Goal: Information Seeking & Learning: Learn about a topic

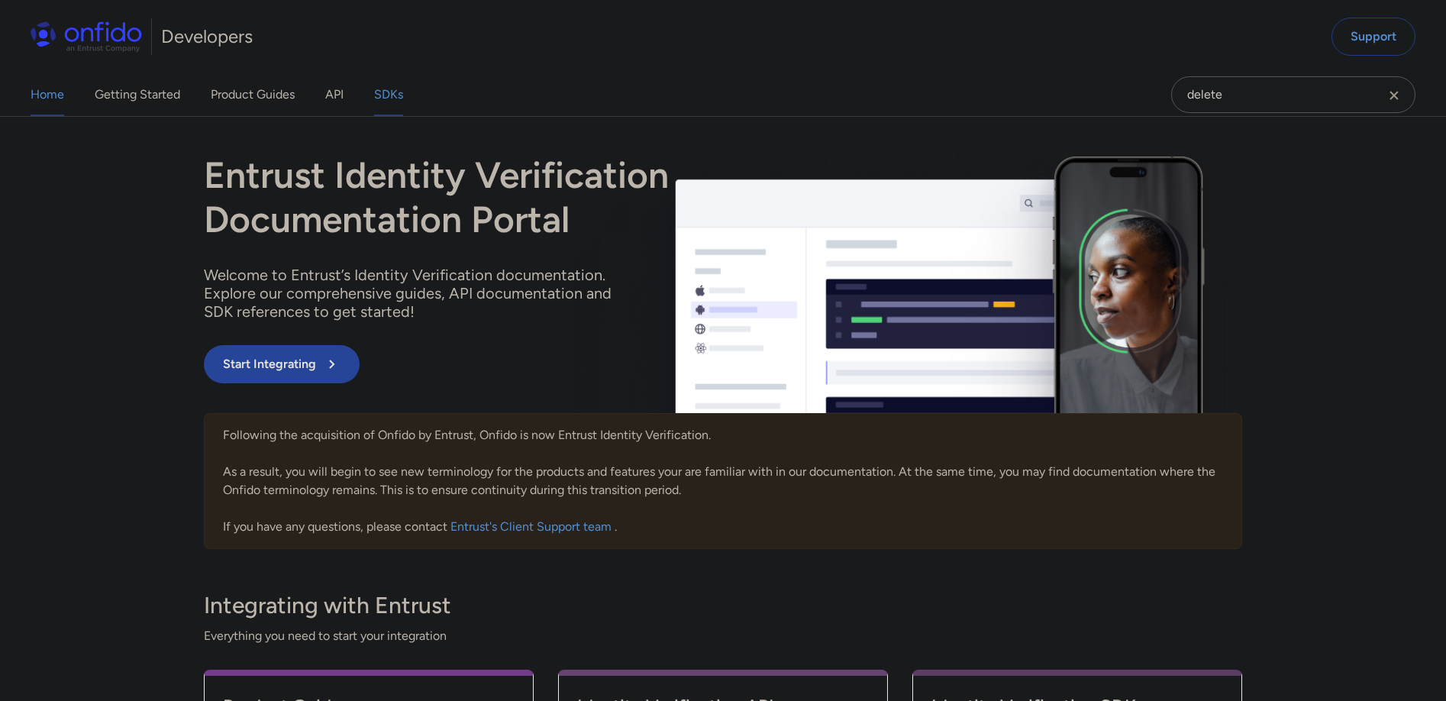
click at [398, 100] on link "SDKs" at bounding box center [388, 94] width 29 height 43
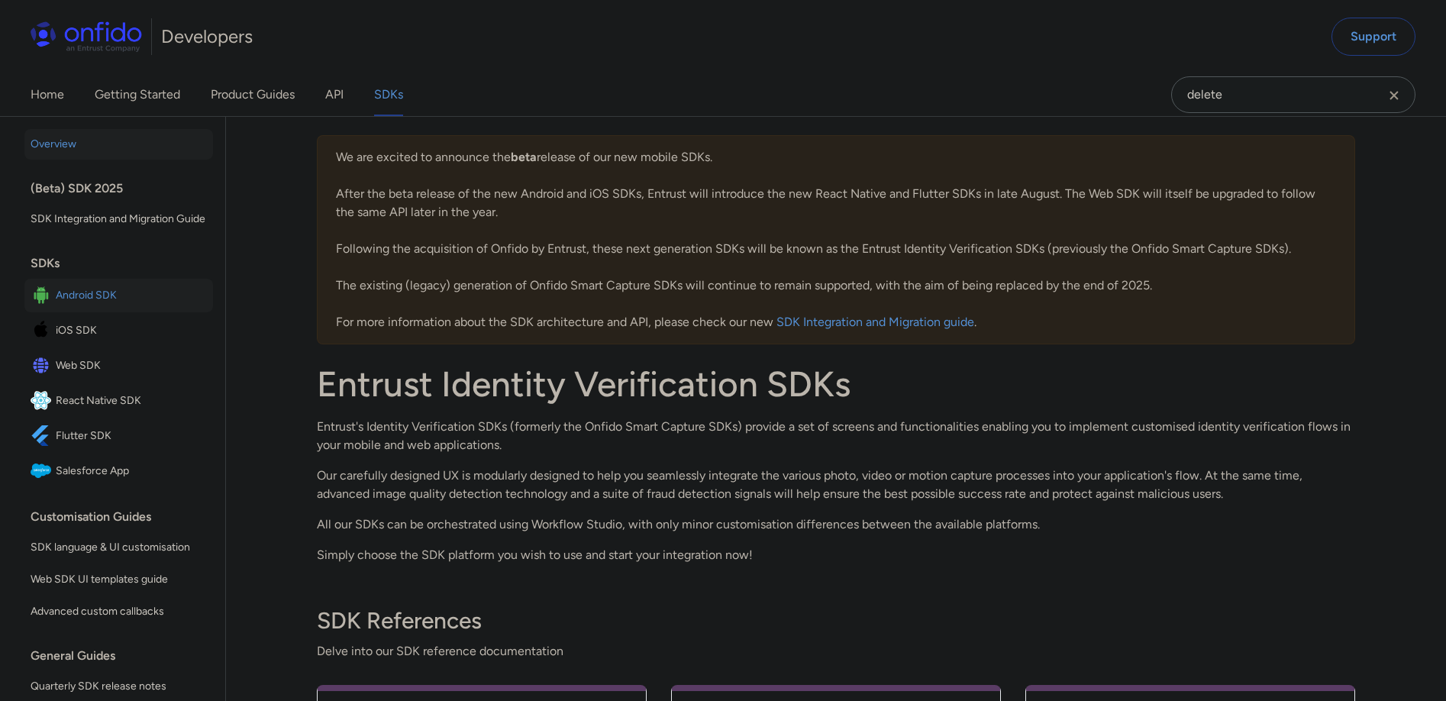
click at [124, 306] on span "Android SDK" at bounding box center [131, 295] width 151 height 21
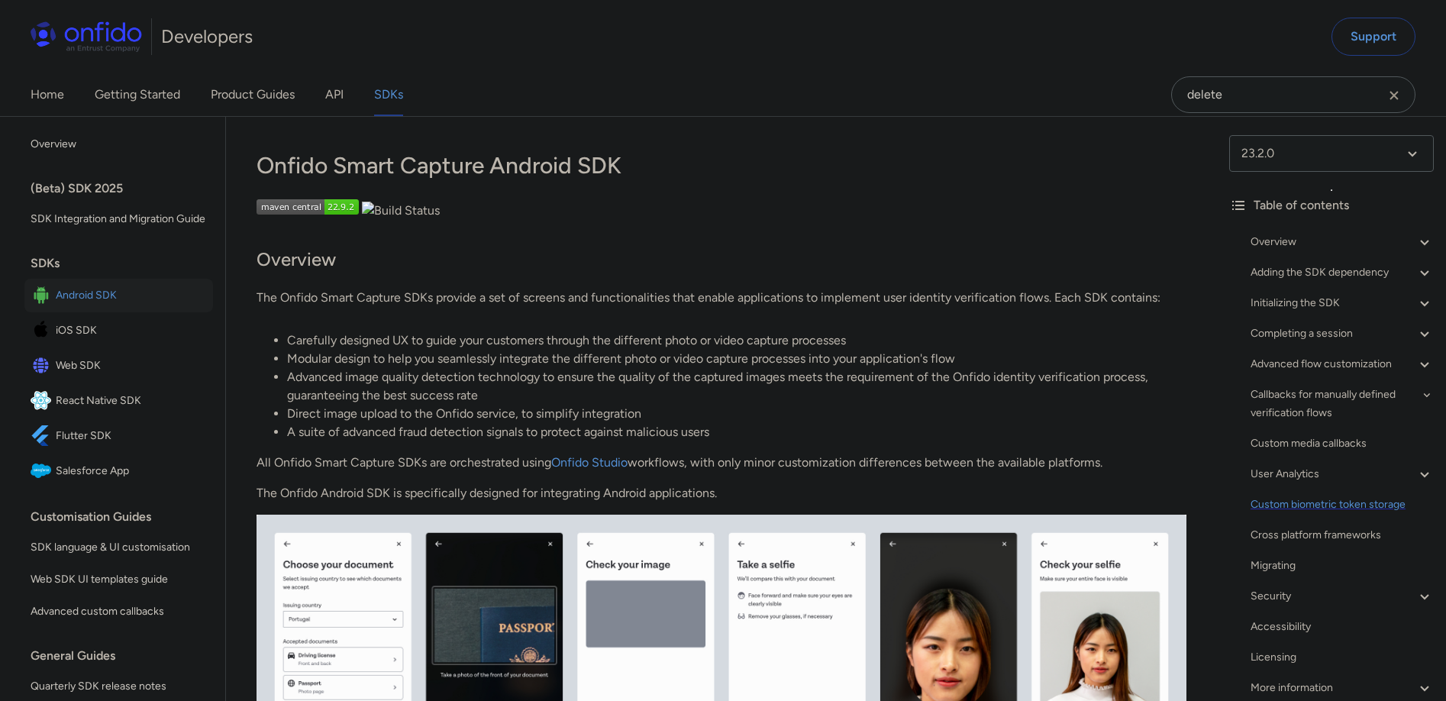
scroll to position [154, 0]
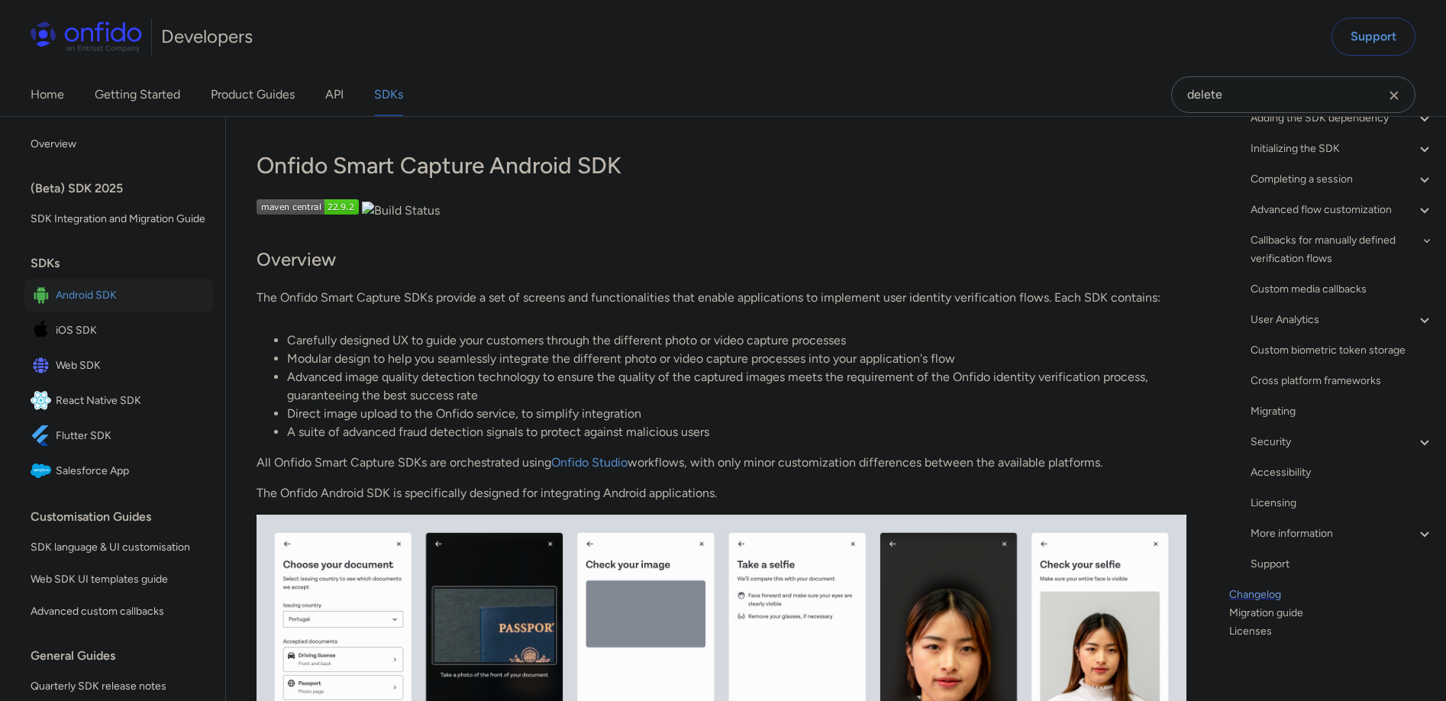
click at [1278, 595] on link "Changelog" at bounding box center [1331, 594] width 205 height 18
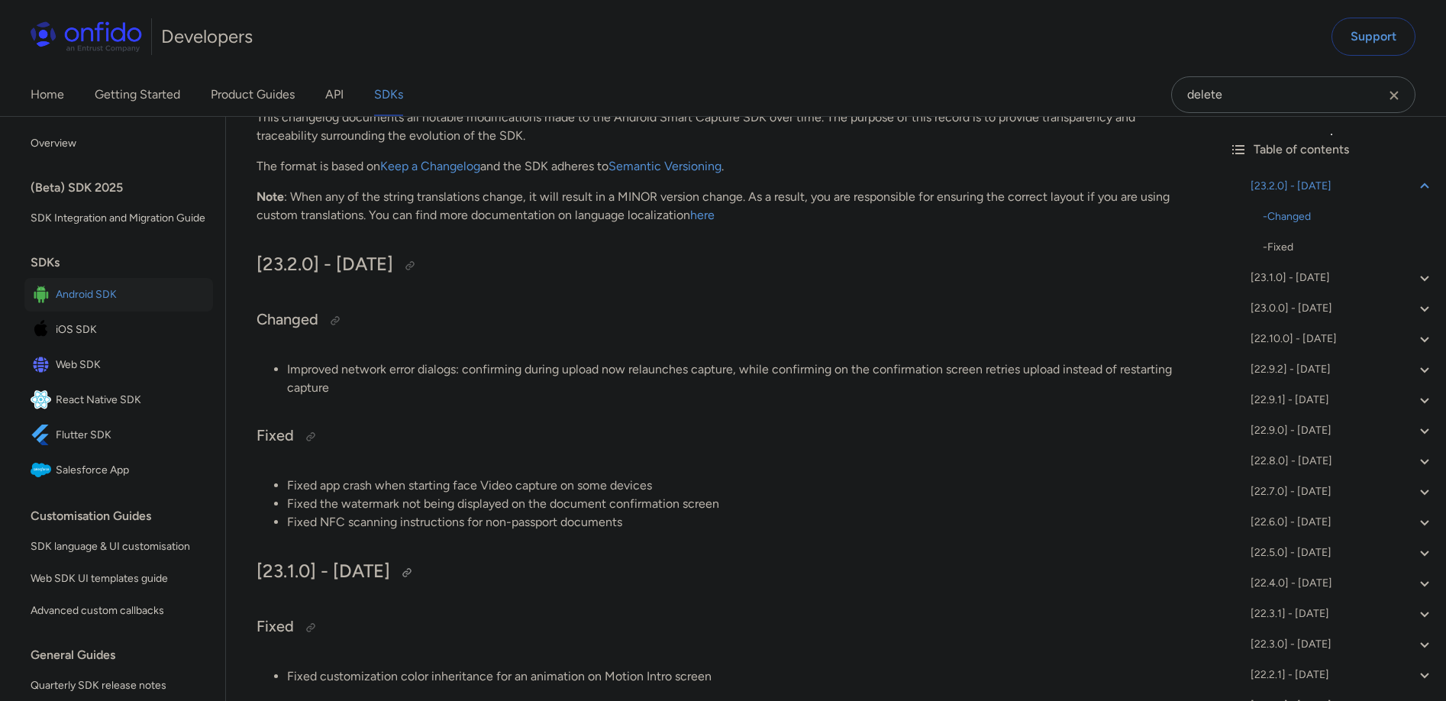
scroll to position [183, 0]
click at [1313, 218] on div "[23.1.0] - 2025-08-01" at bounding box center [1341, 217] width 183 height 18
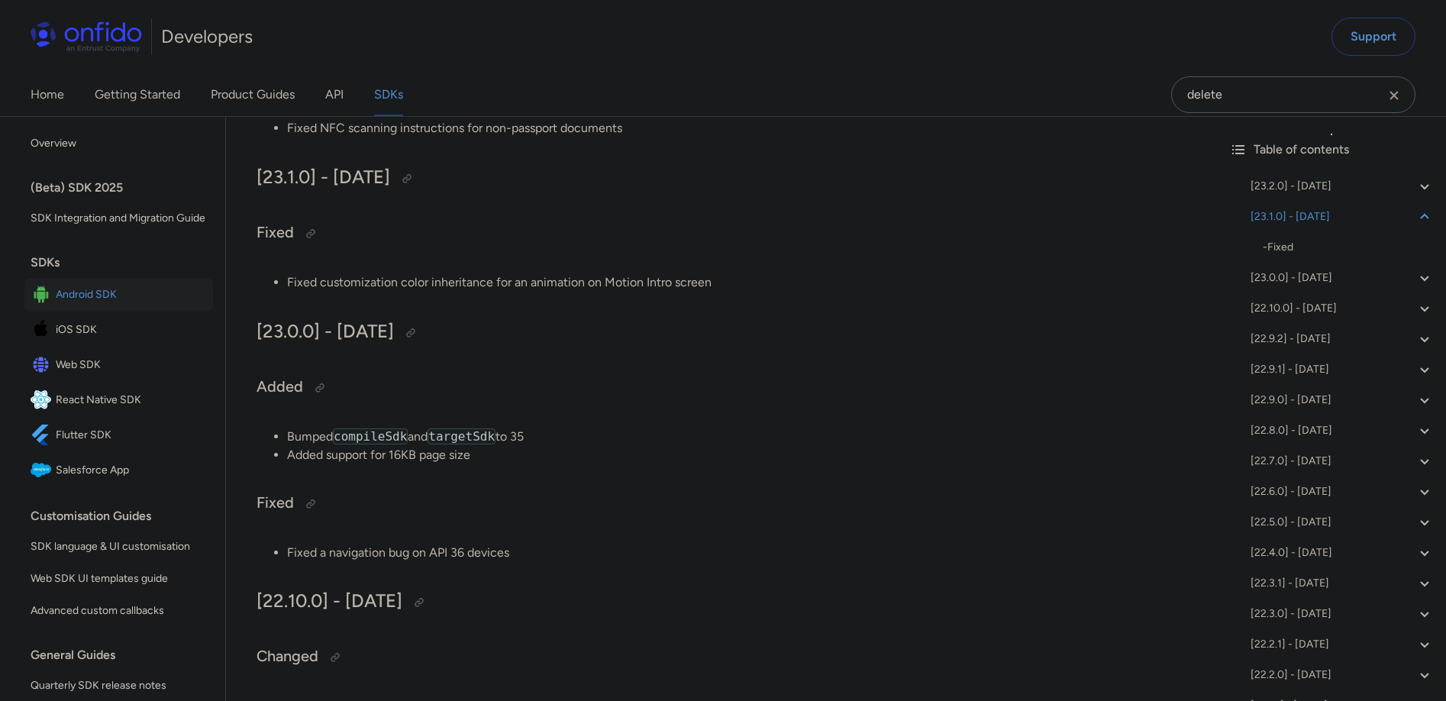
click at [96, 305] on span "Android SDK" at bounding box center [131, 294] width 151 height 21
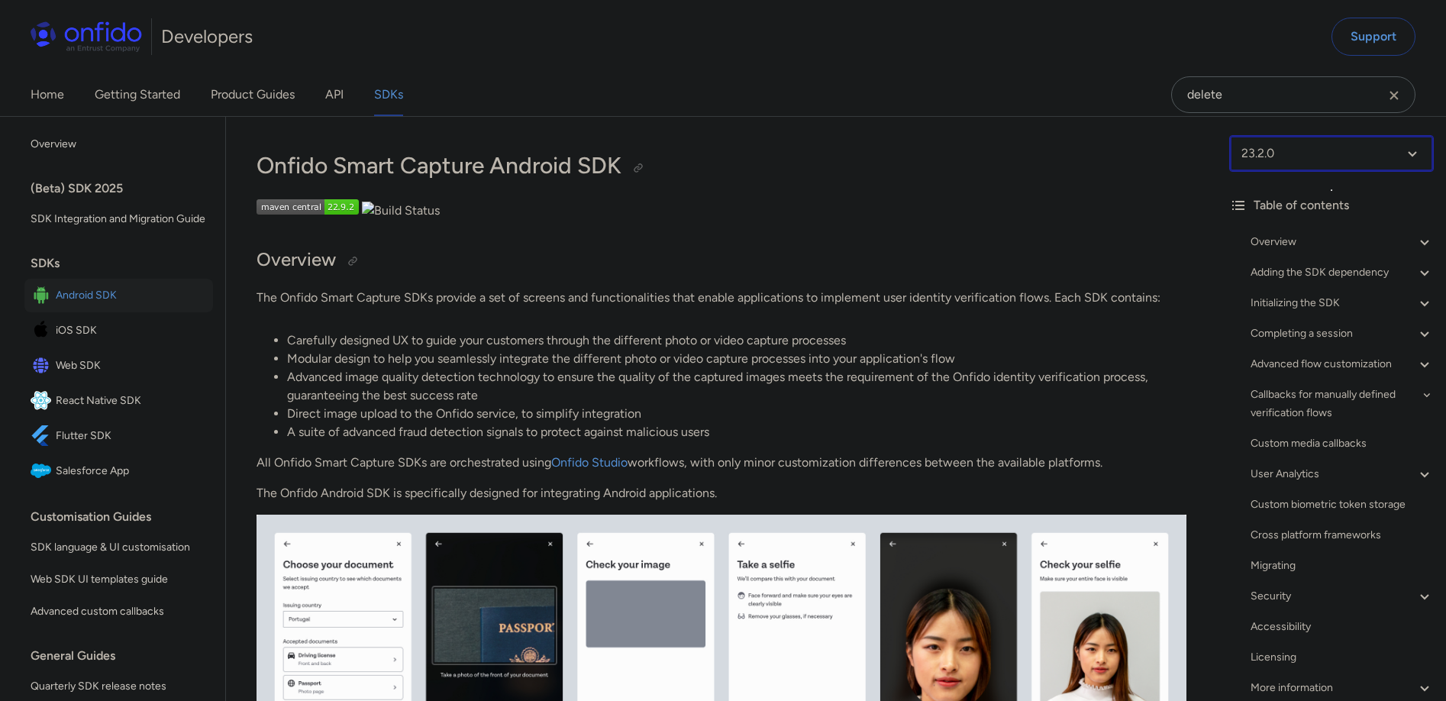
click at [1340, 159] on select at bounding box center [1331, 153] width 205 height 37
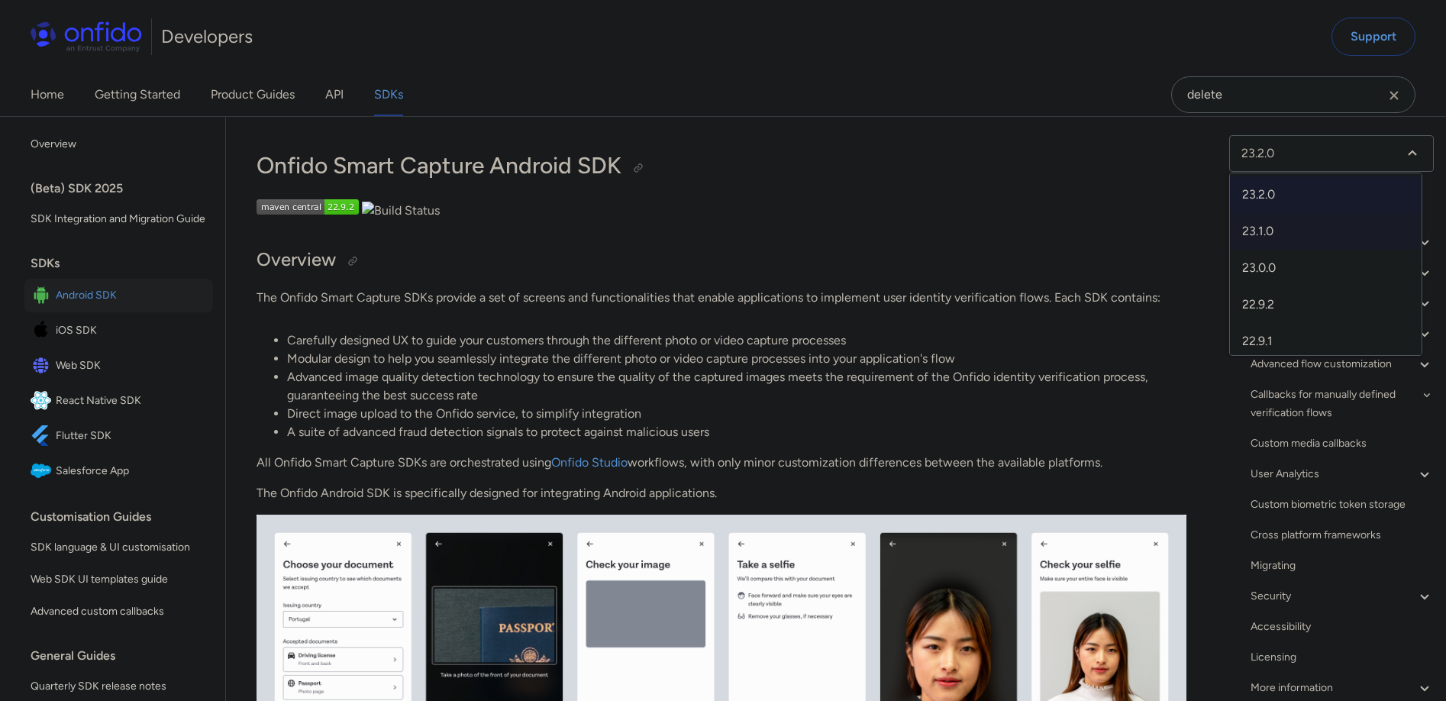
click at [1326, 233] on span "23.1.0" at bounding box center [1326, 231] width 192 height 37
select select "23.1.0"
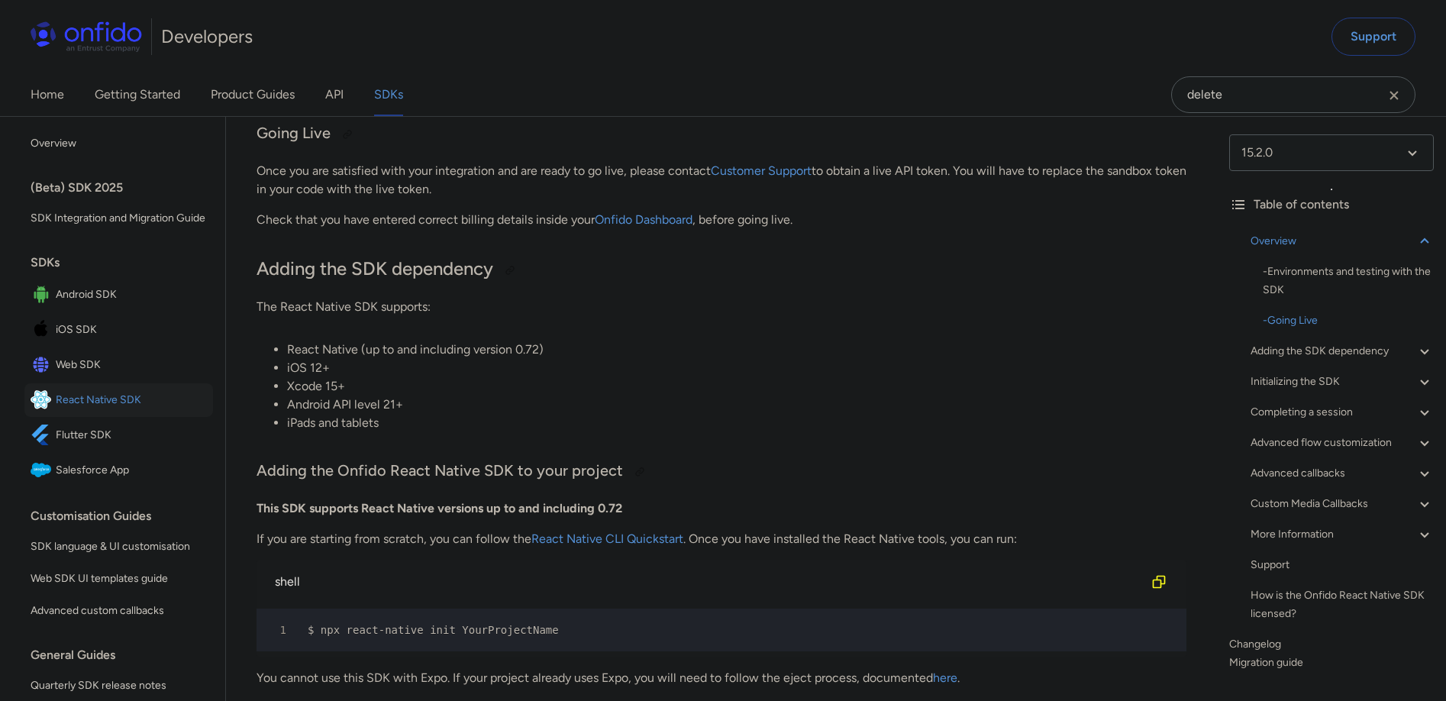
scroll to position [795, 0]
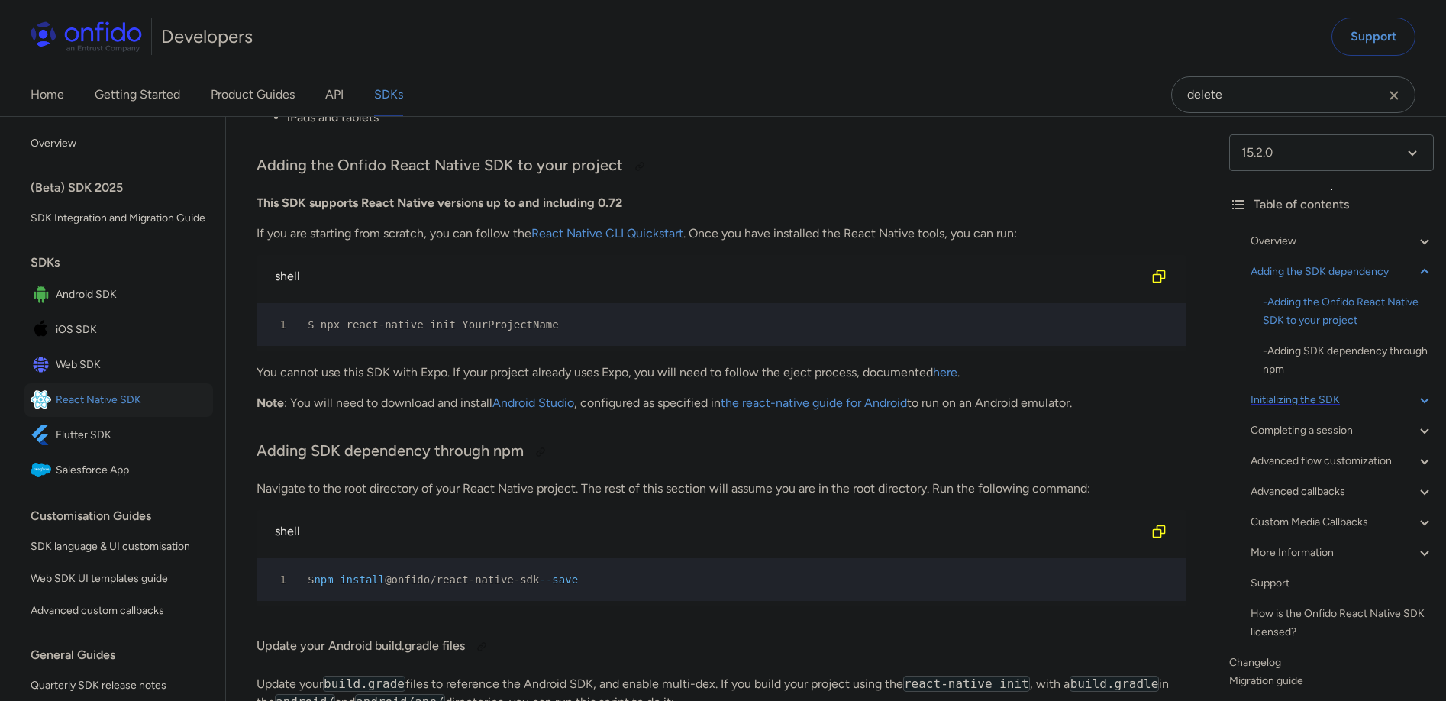
click at [1329, 397] on div "Initializing the SDK" at bounding box center [1341, 400] width 183 height 18
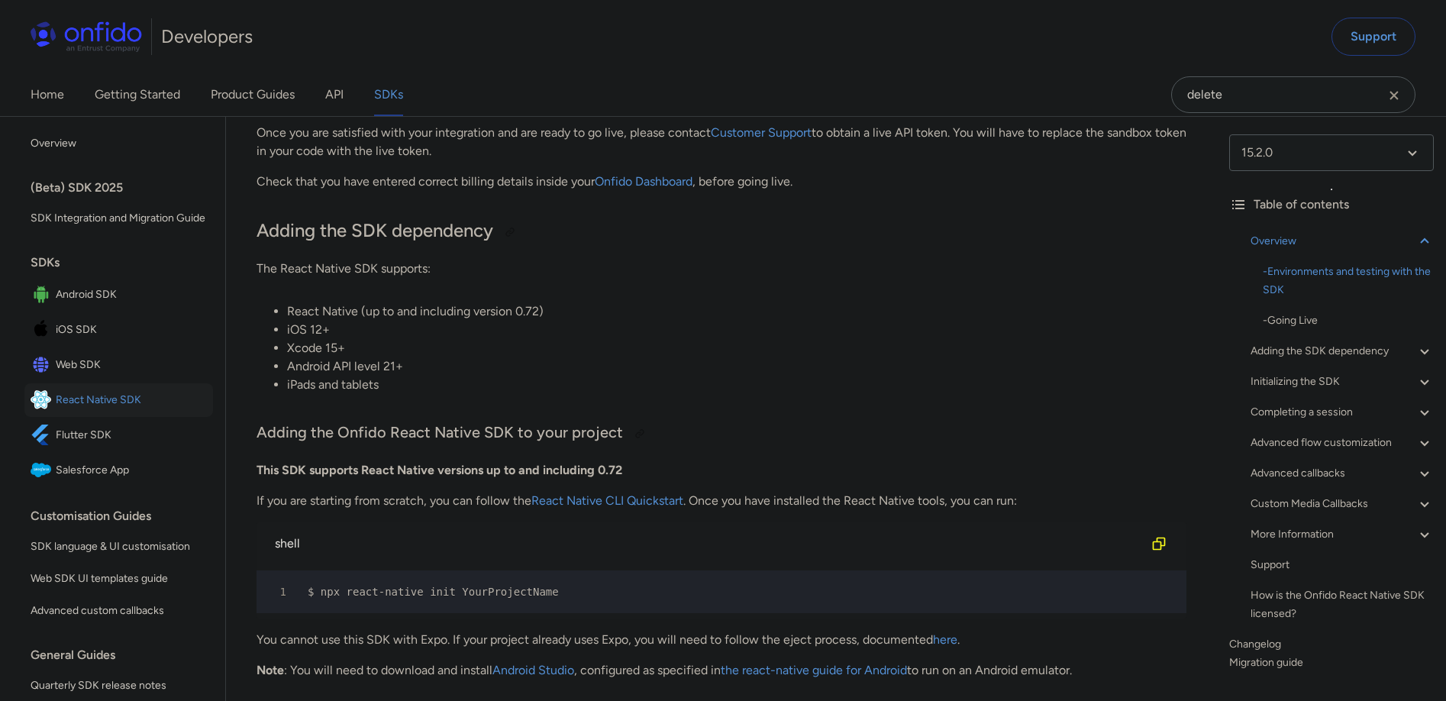
scroll to position [530, 0]
click at [1317, 353] on div "Adding the SDK dependency" at bounding box center [1341, 351] width 183 height 18
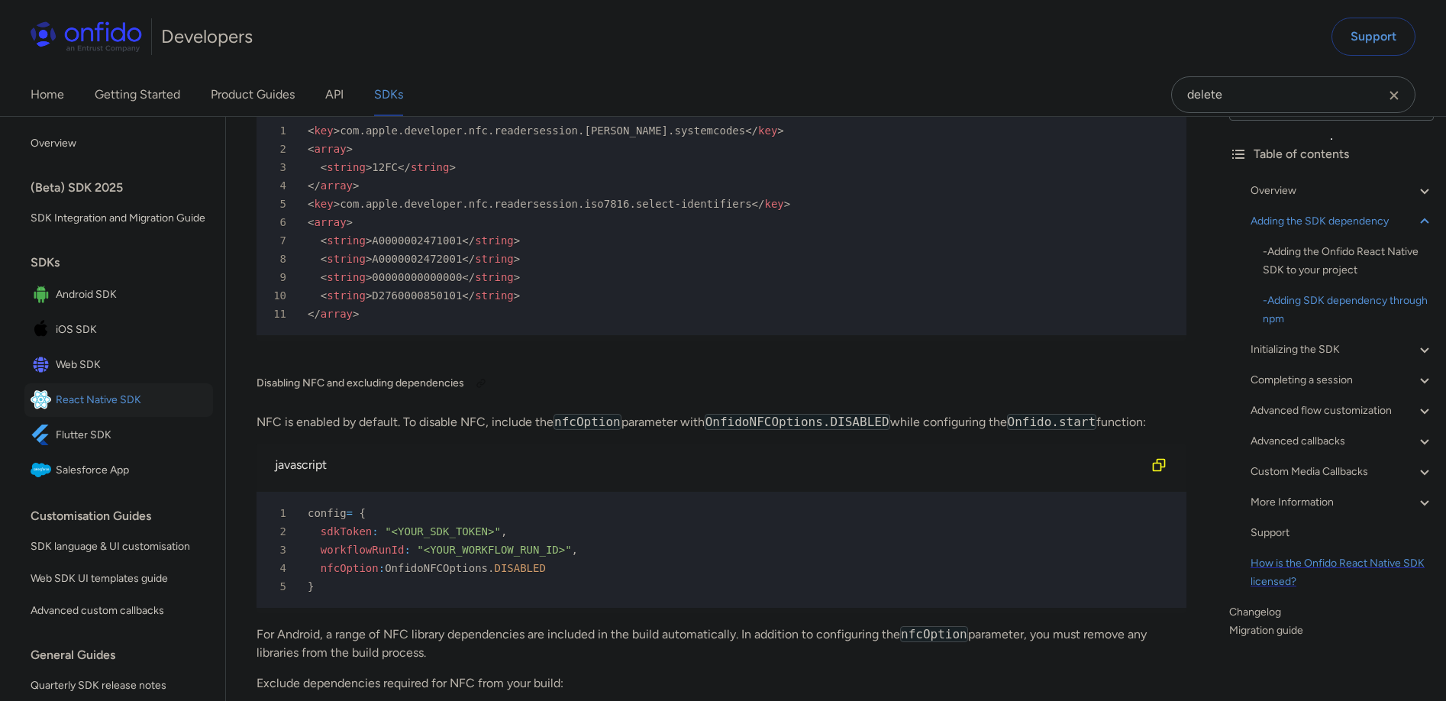
scroll to position [4352, 0]
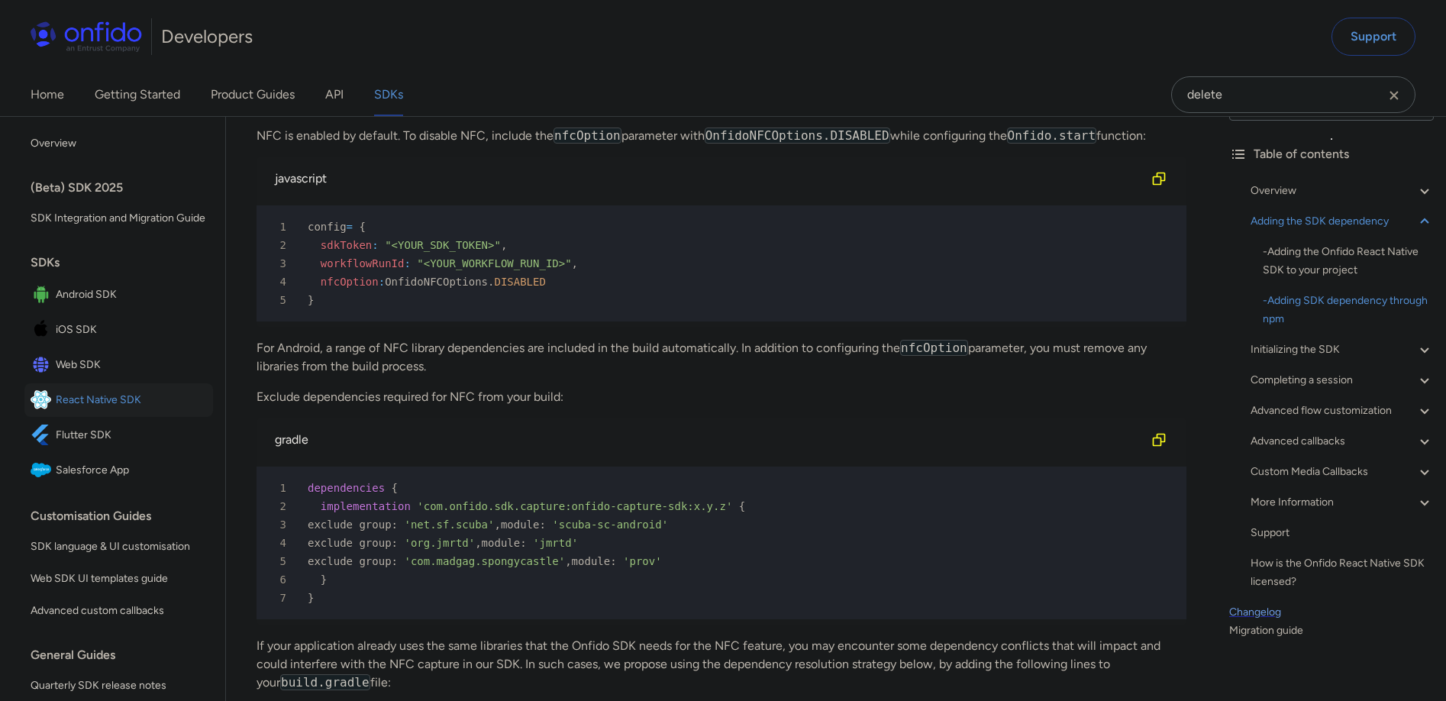
click at [1247, 611] on link "Changelog" at bounding box center [1331, 612] width 205 height 18
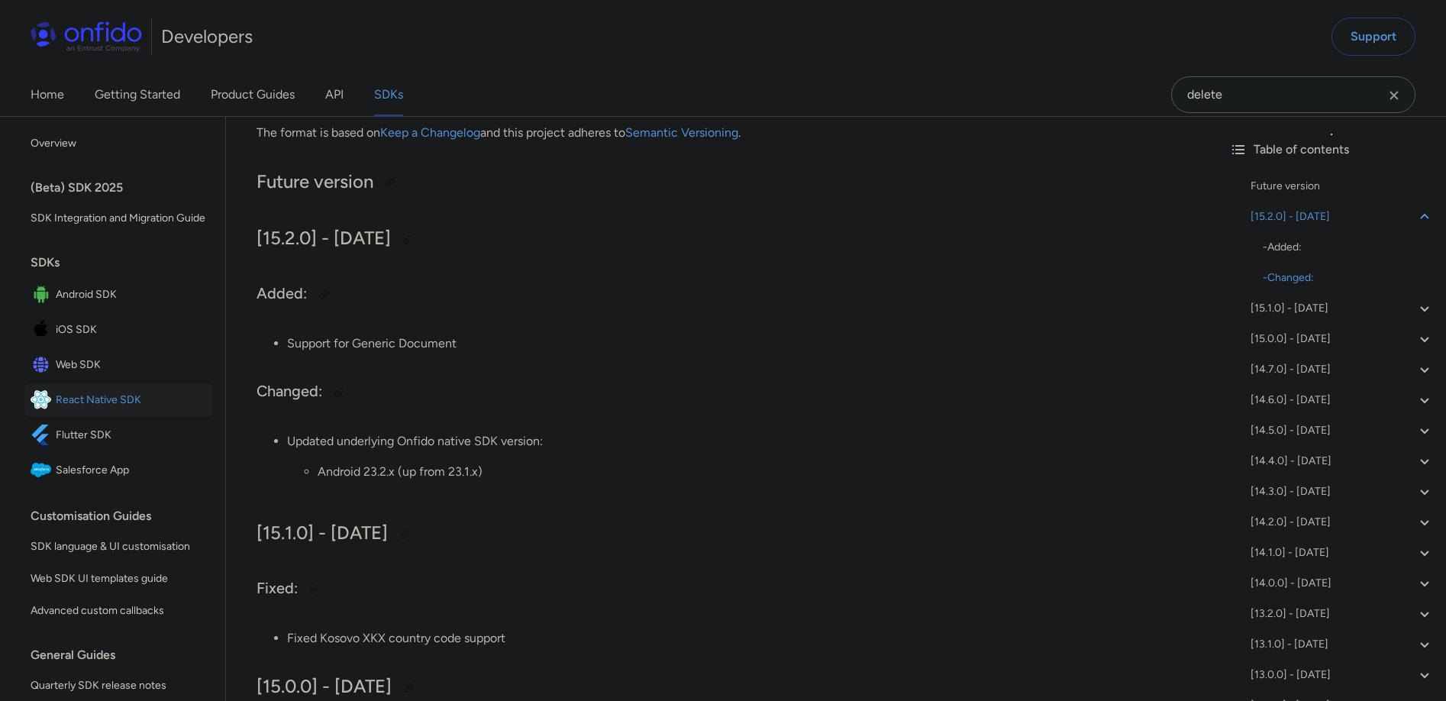
scroll to position [198, 0]
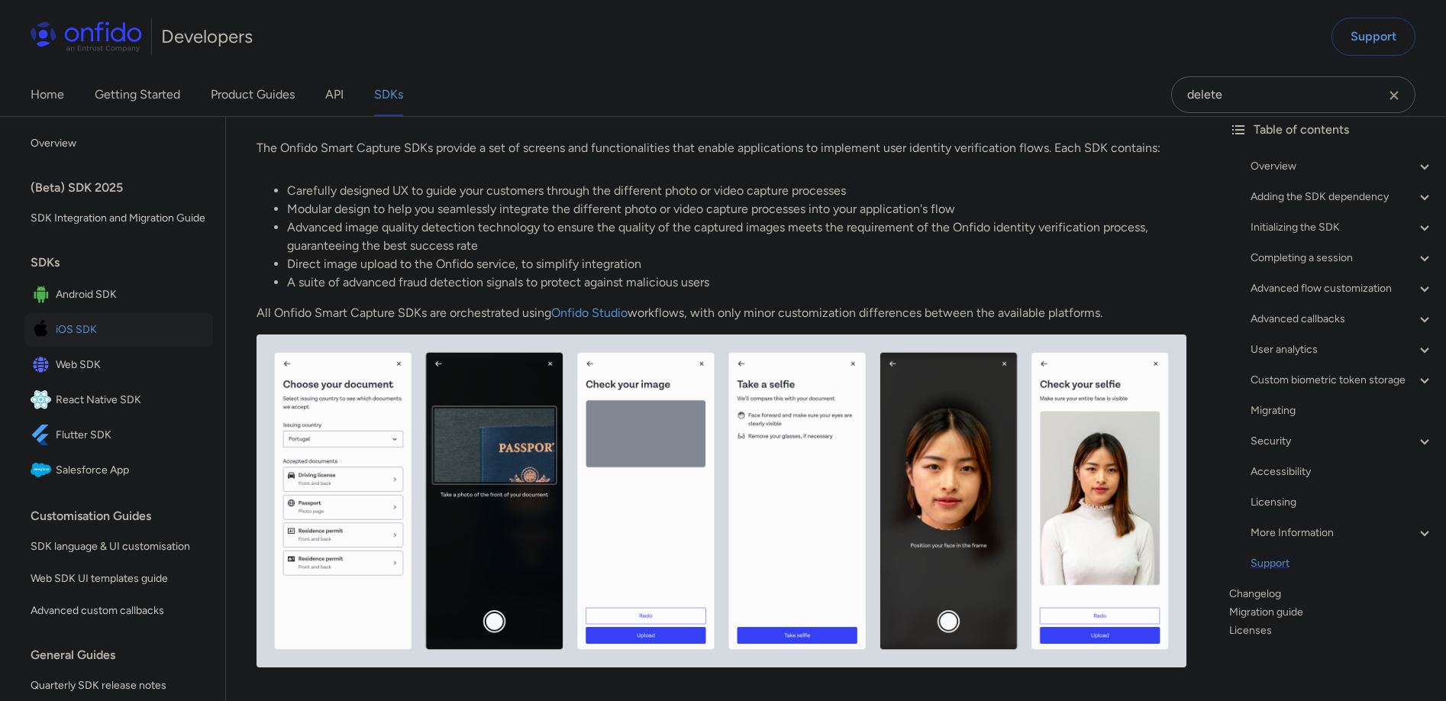
scroll to position [285, 0]
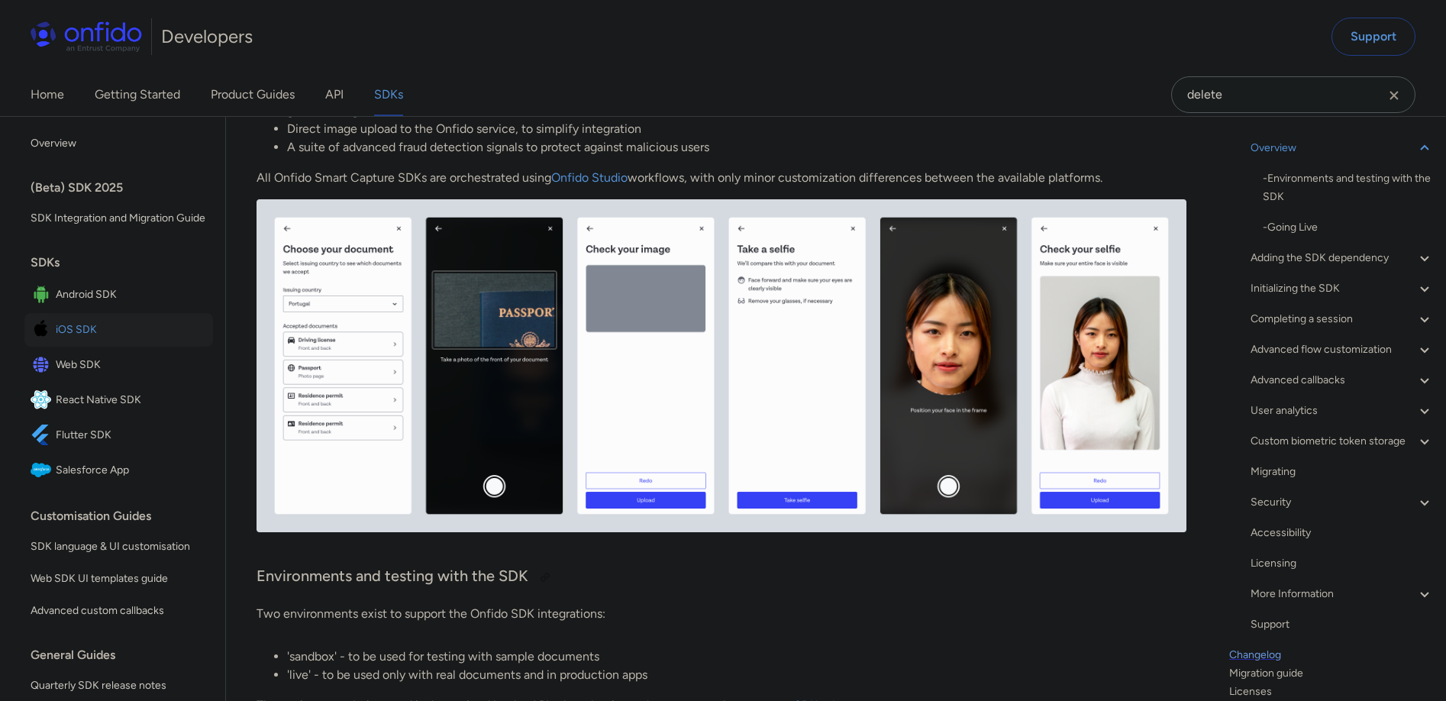
click at [1259, 664] on link "Changelog" at bounding box center [1331, 655] width 205 height 18
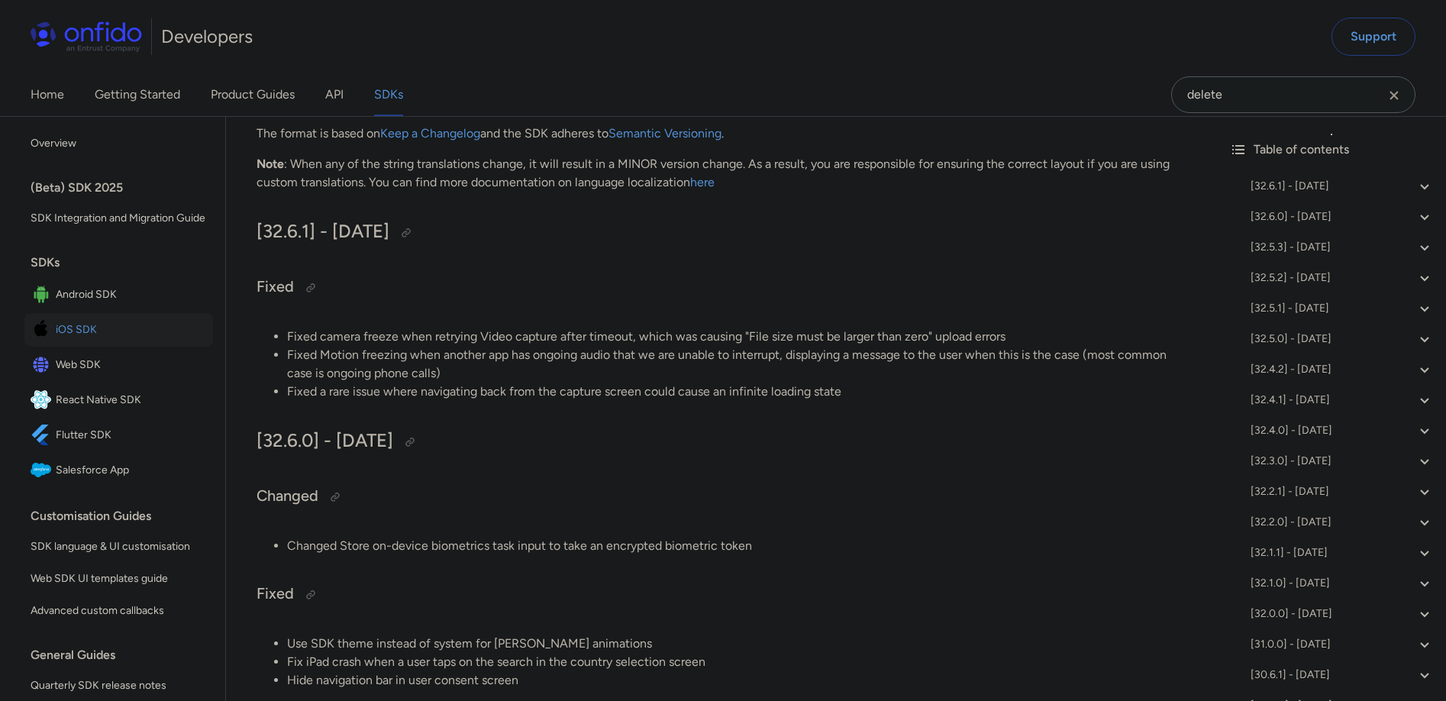
scroll to position [272, 0]
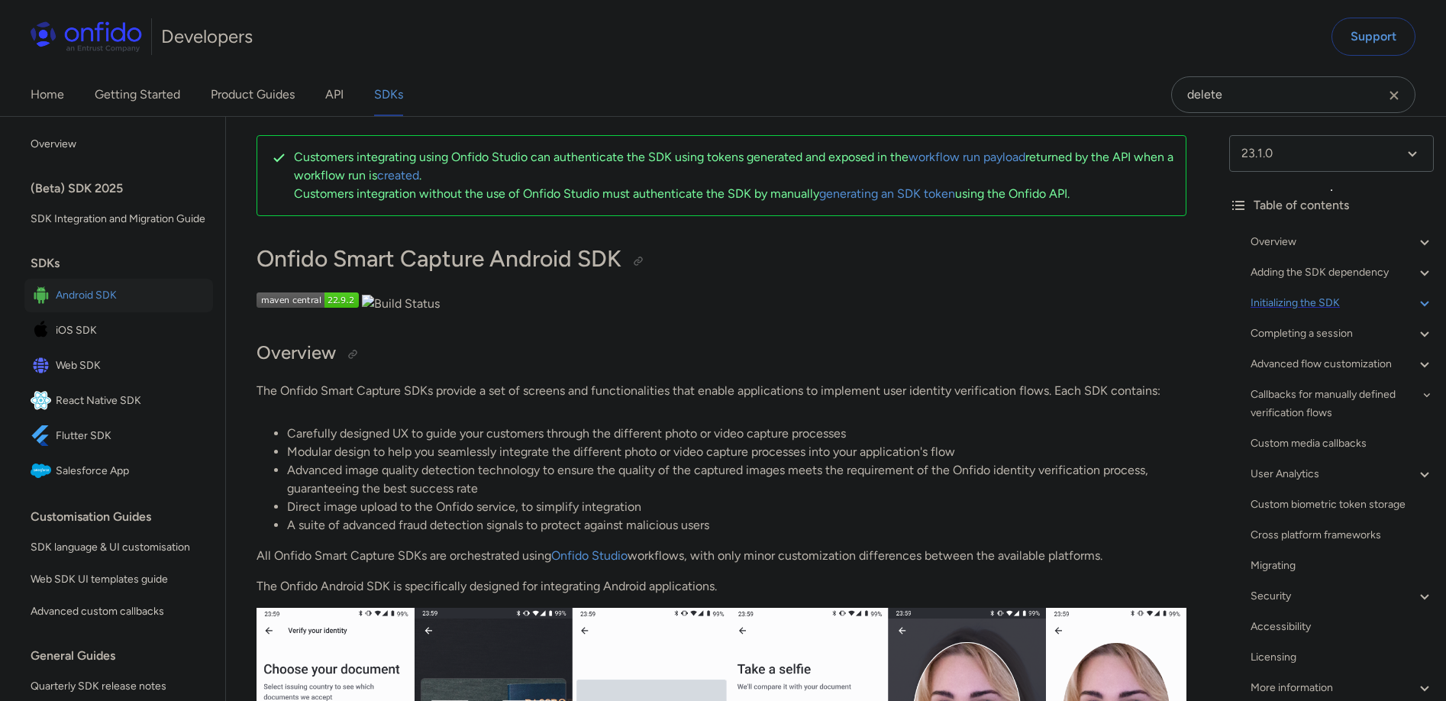
click at [1311, 298] on div "Initializing the SDK" at bounding box center [1341, 303] width 183 height 18
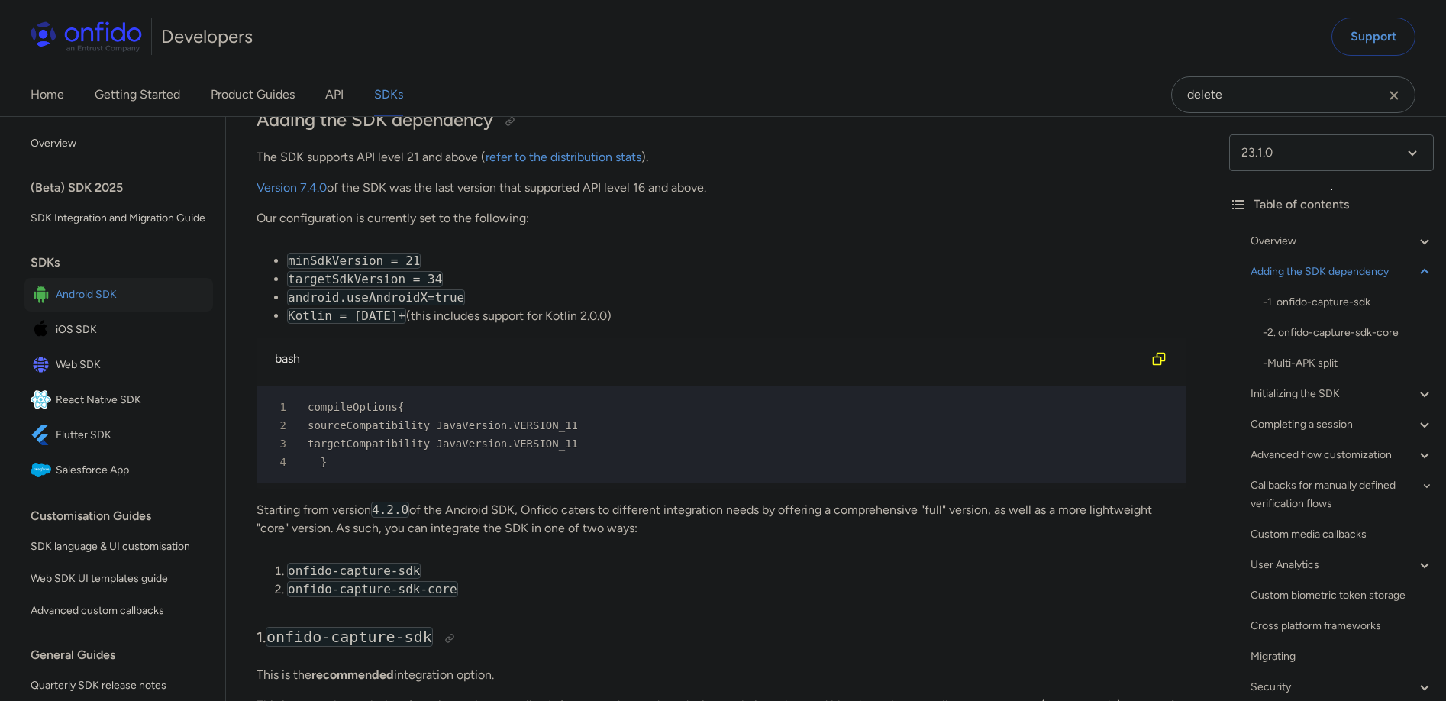
click at [1354, 272] on div "Adding the SDK dependency" at bounding box center [1341, 272] width 183 height 18
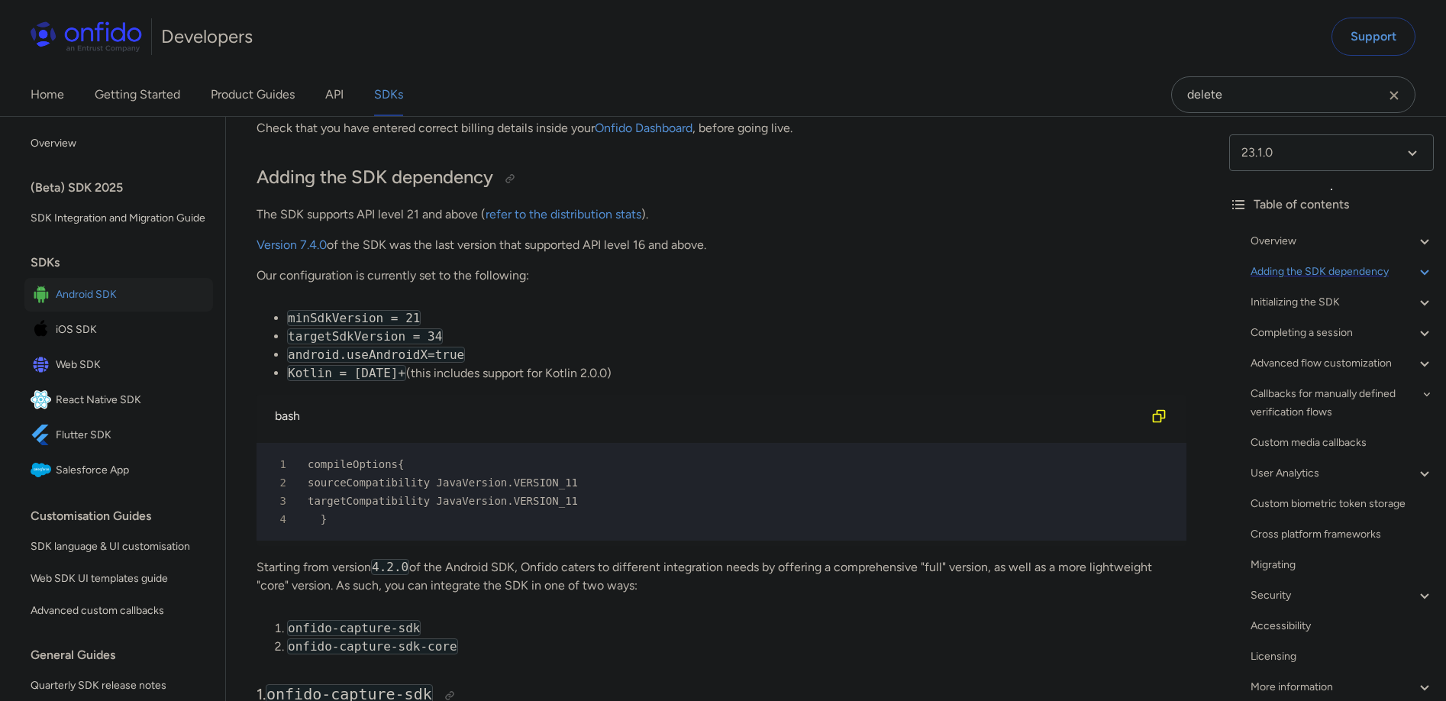
click at [1352, 271] on div "Adding the SDK dependency" at bounding box center [1341, 272] width 183 height 18
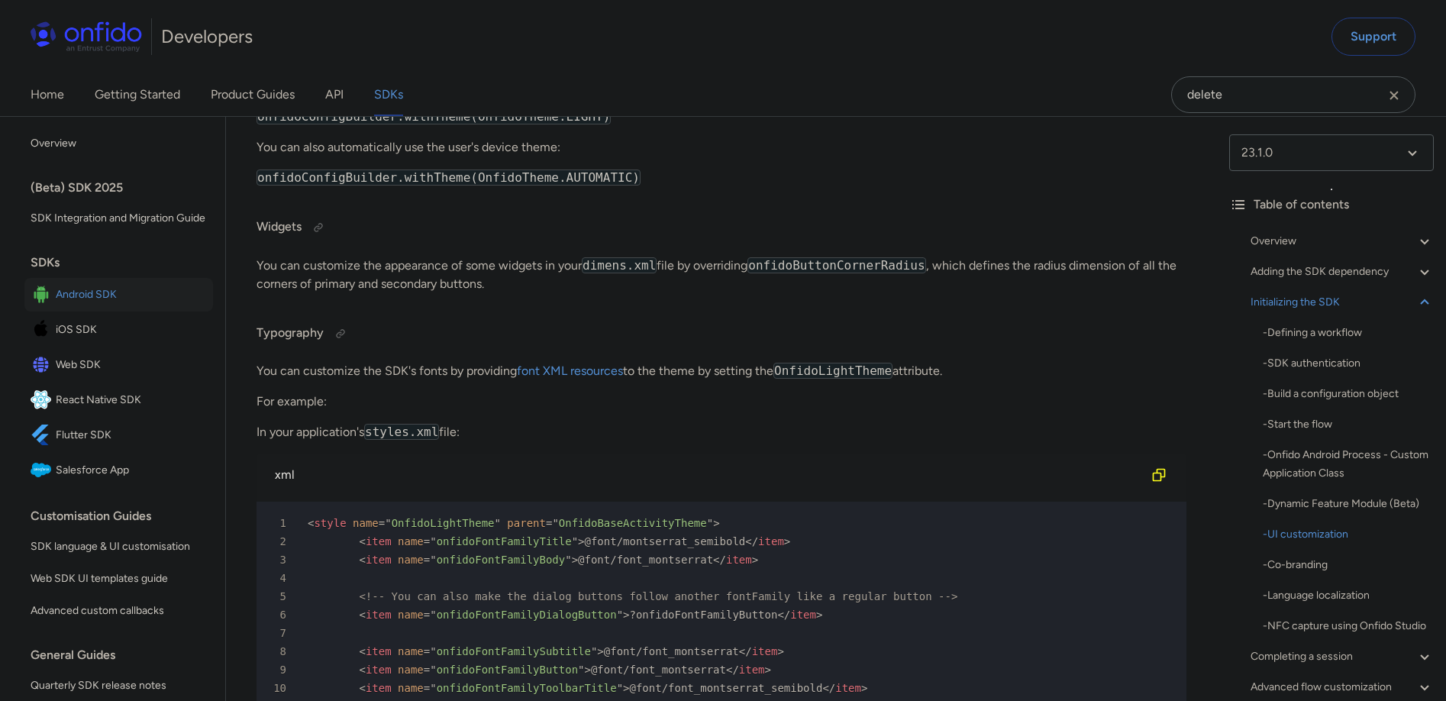
scroll to position [7280, 0]
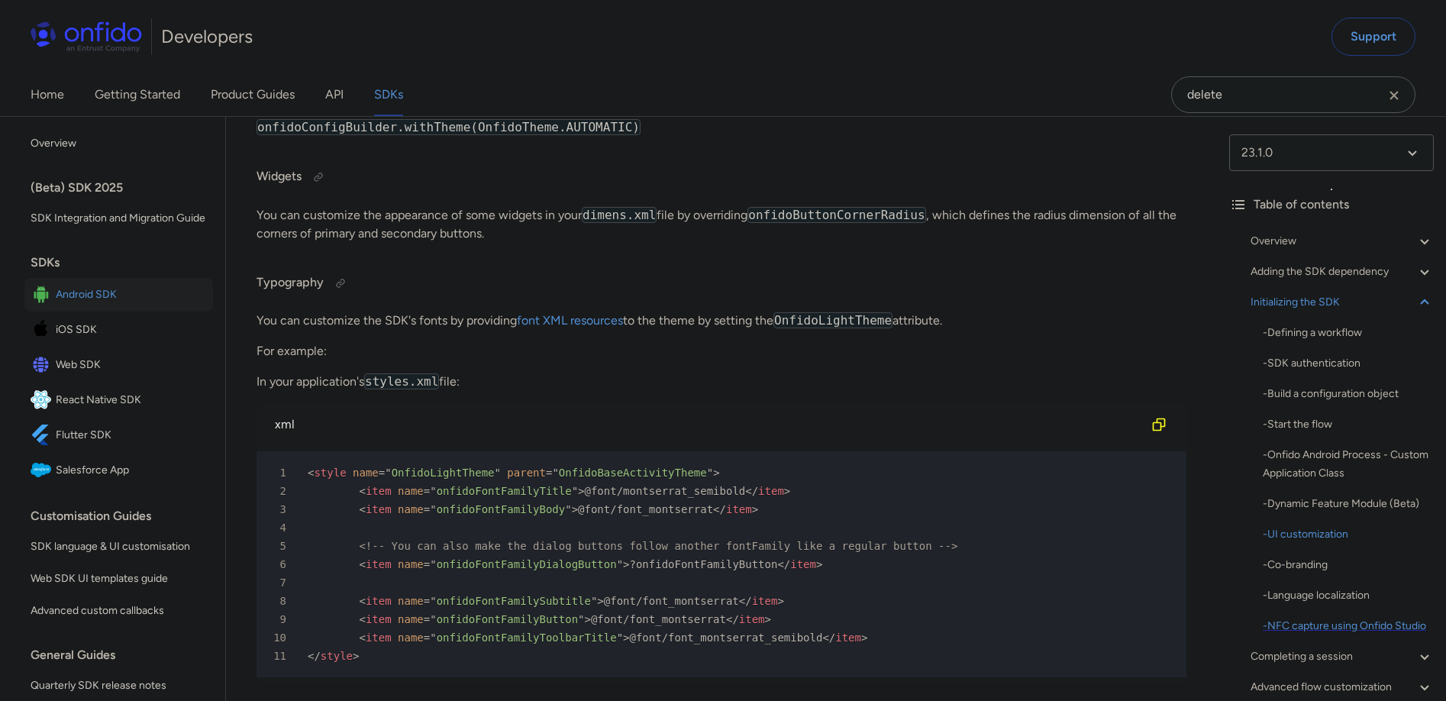
click at [1313, 625] on div "- NFC capture using Onfido Studio" at bounding box center [1347, 626] width 171 height 18
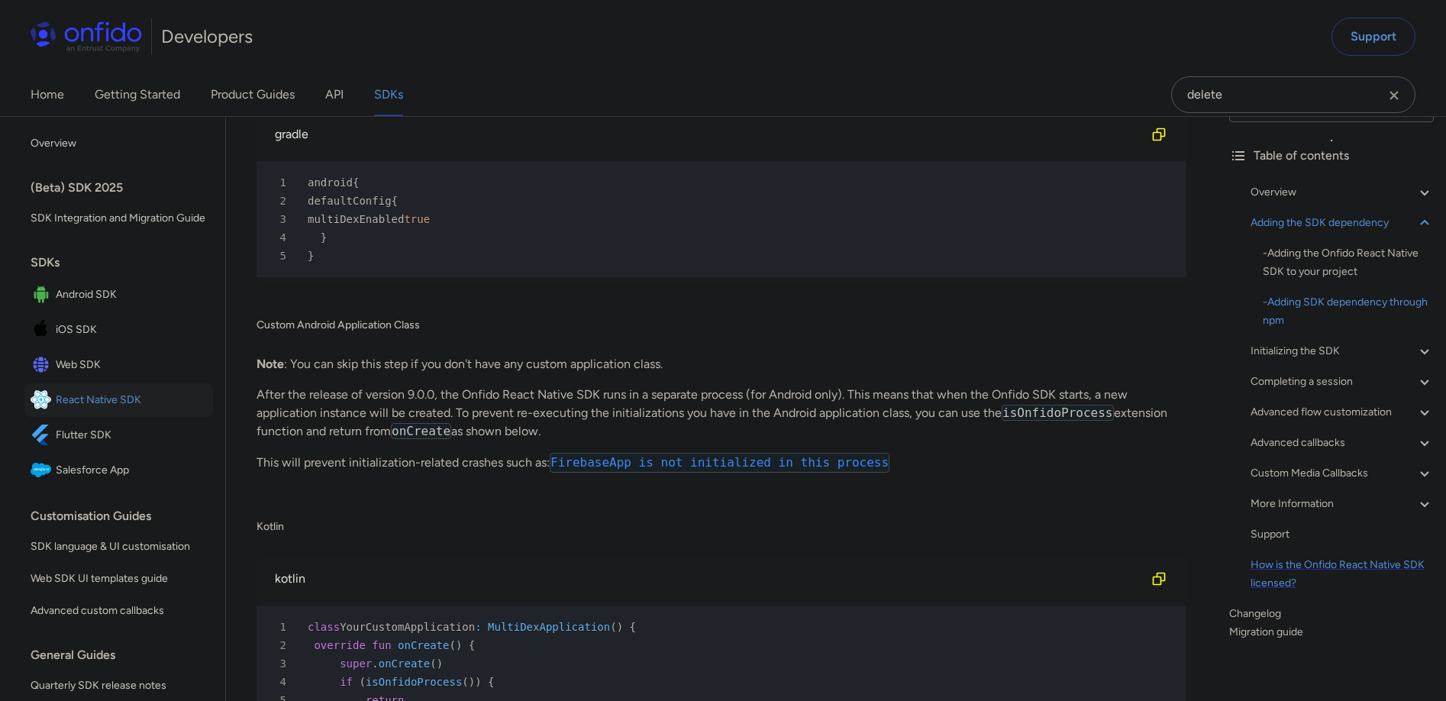
scroll to position [50, 0]
click at [1268, 608] on link "Changelog" at bounding box center [1331, 612] width 205 height 18
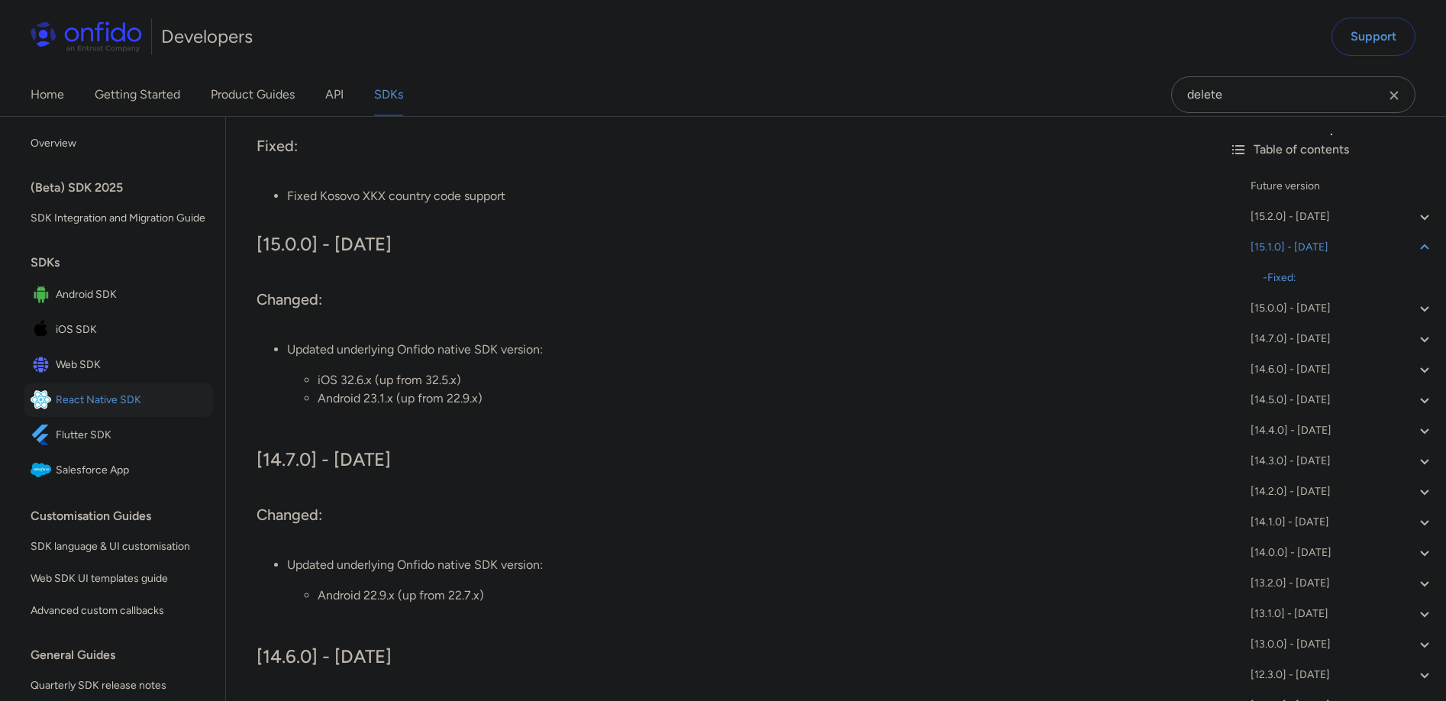
scroll to position [571, 0]
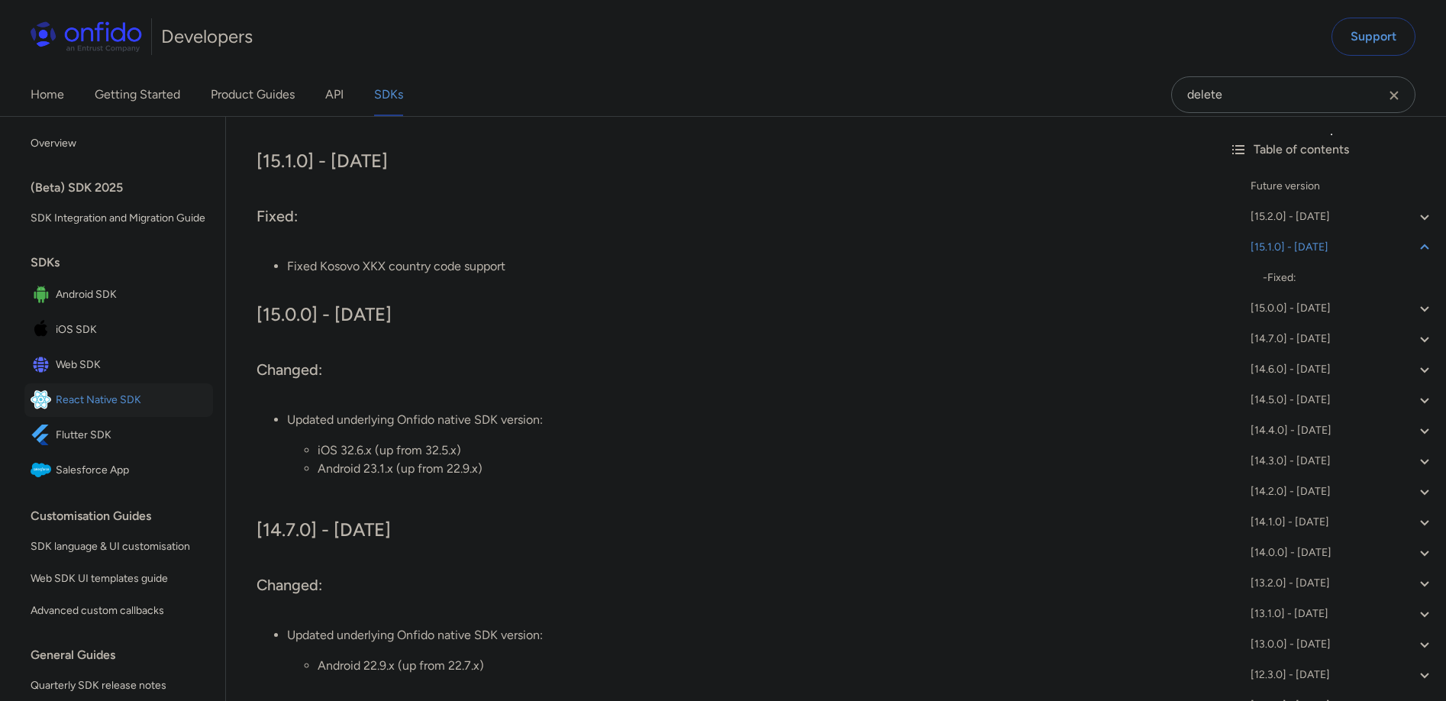
click at [76, 411] on span "React Native SDK" at bounding box center [131, 399] width 151 height 21
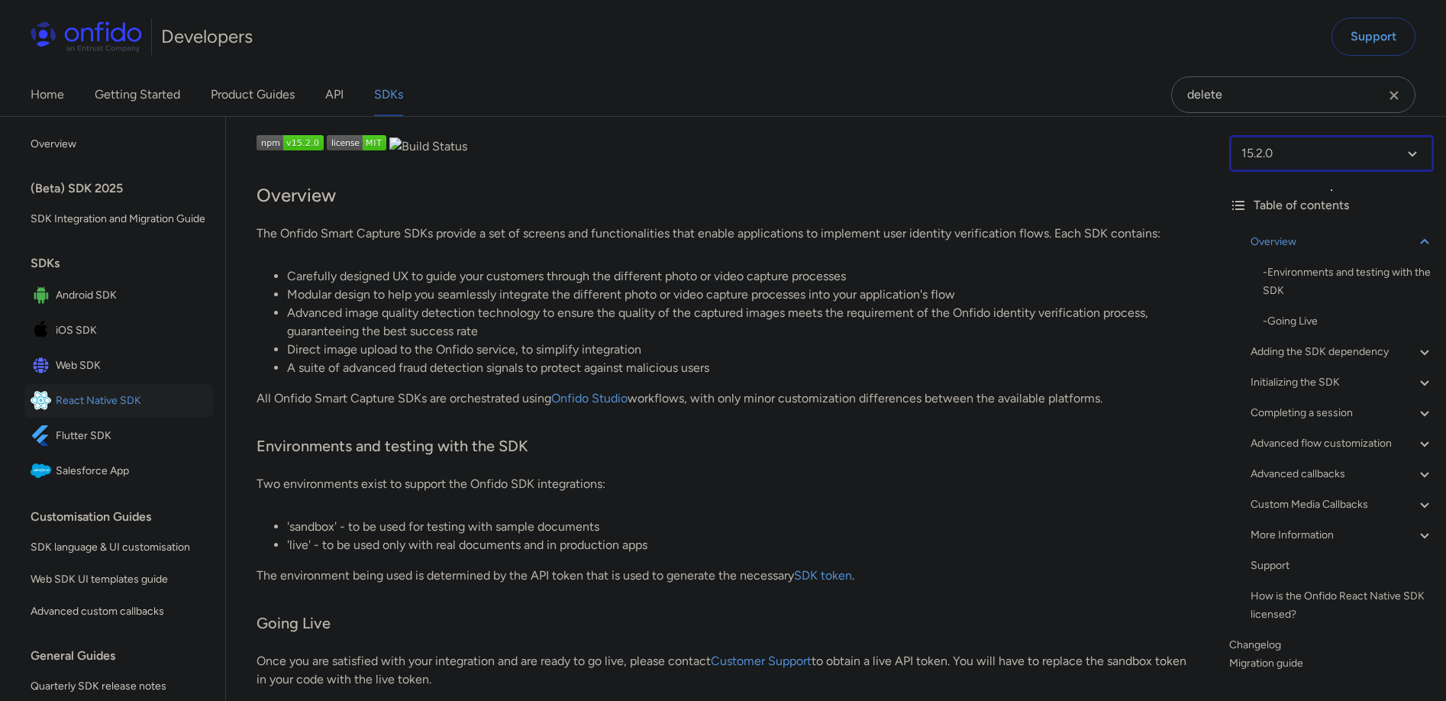
click at [1320, 149] on select at bounding box center [1331, 153] width 205 height 37
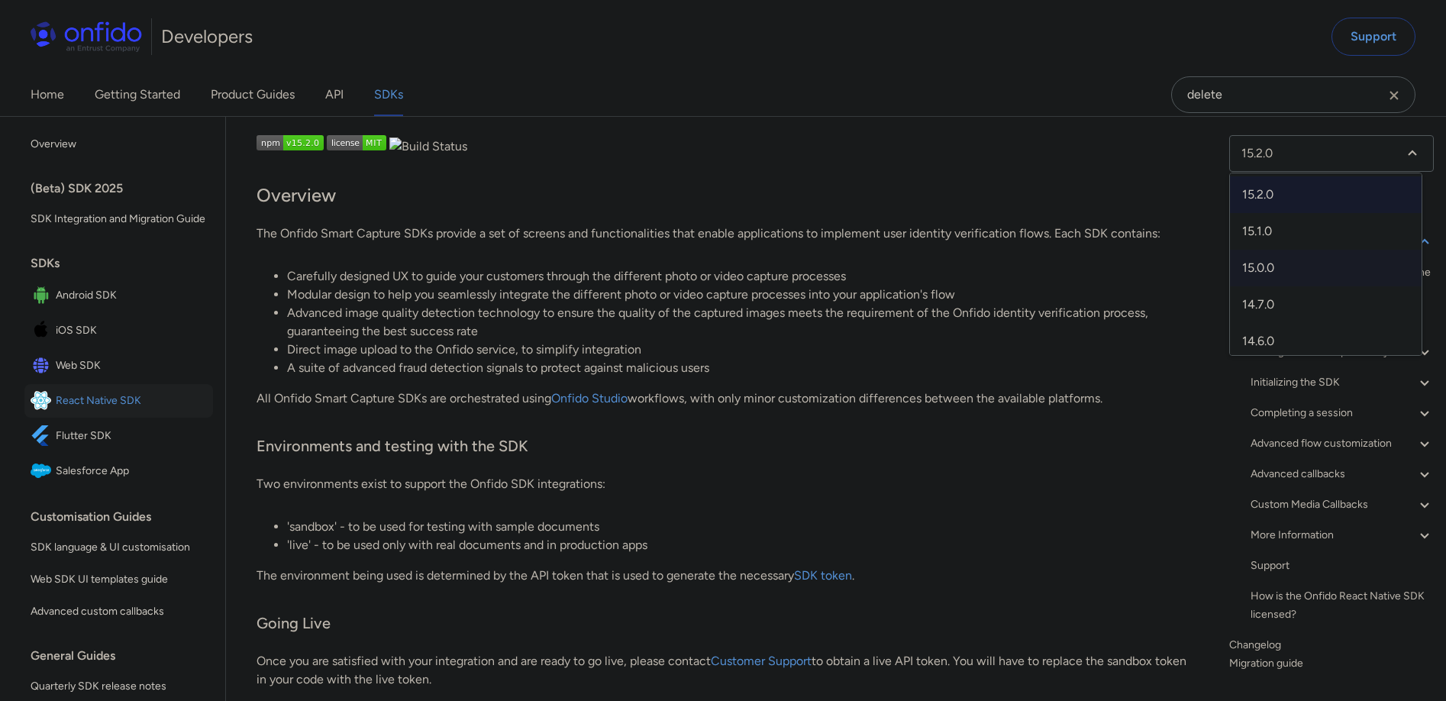
click at [1289, 261] on span "15.0.0" at bounding box center [1326, 268] width 192 height 37
select select "15.0.0"
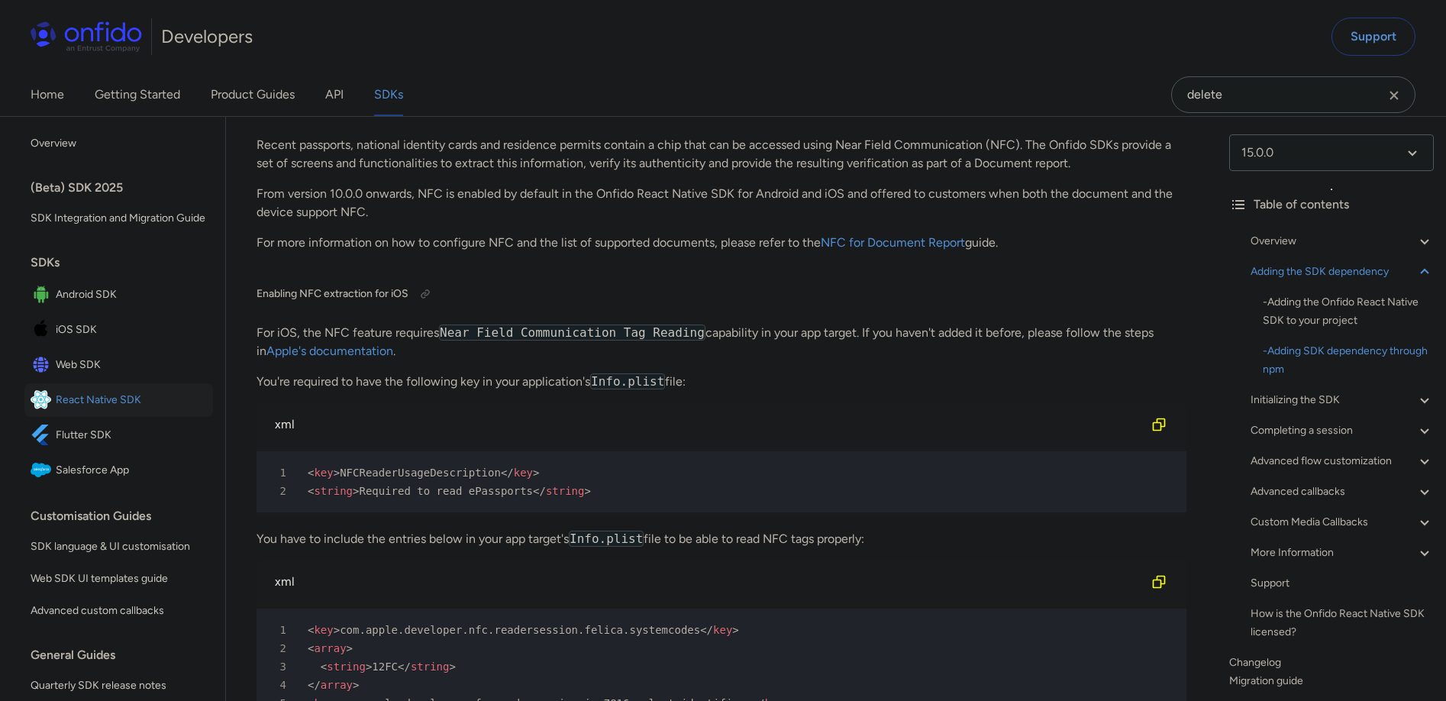
scroll to position [3659, 0]
click at [453, 114] on div at bounding box center [456, 108] width 12 height 12
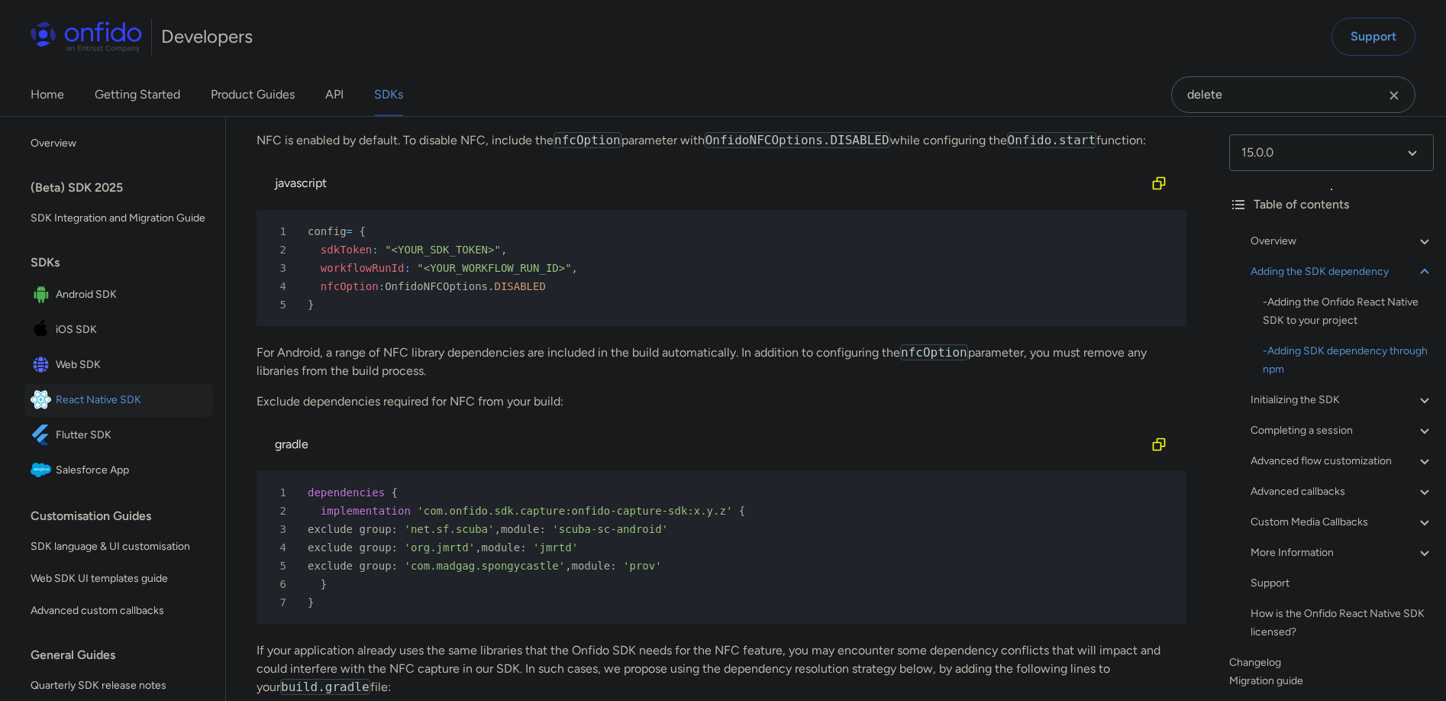
scroll to position [4437, 0]
click at [485, 111] on div at bounding box center [481, 104] width 12 height 12
